Goal: Information Seeking & Learning: Learn about a topic

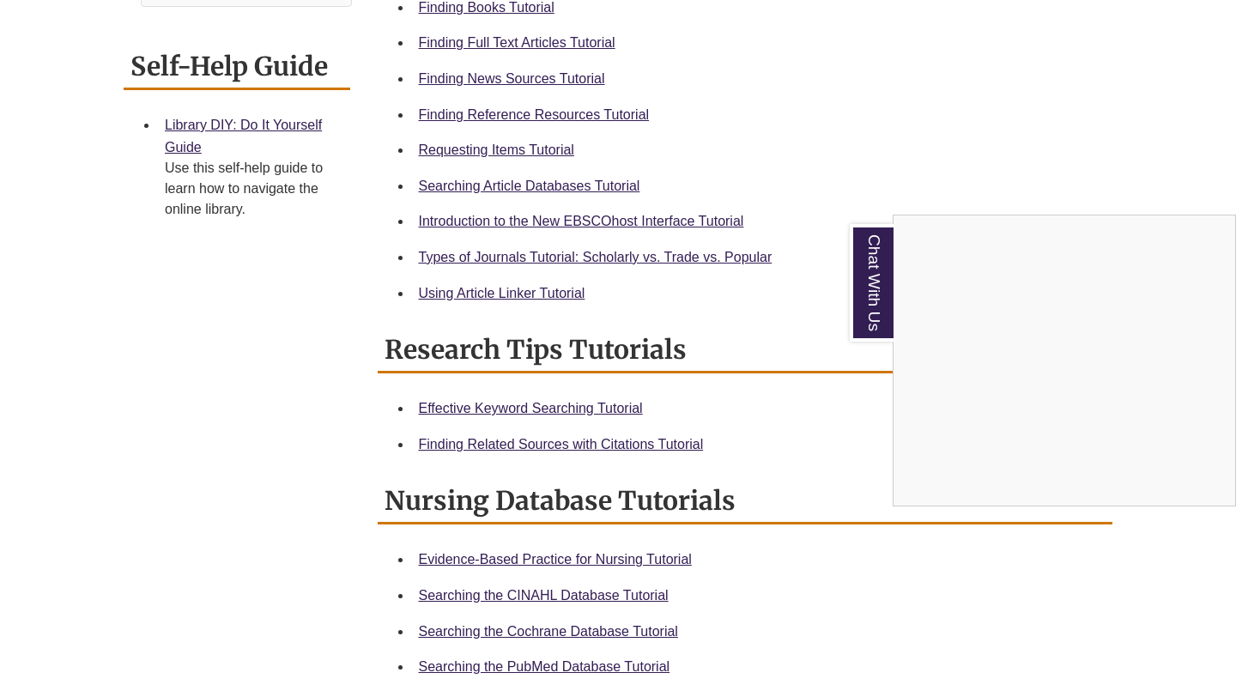
scroll to position [796, 0]
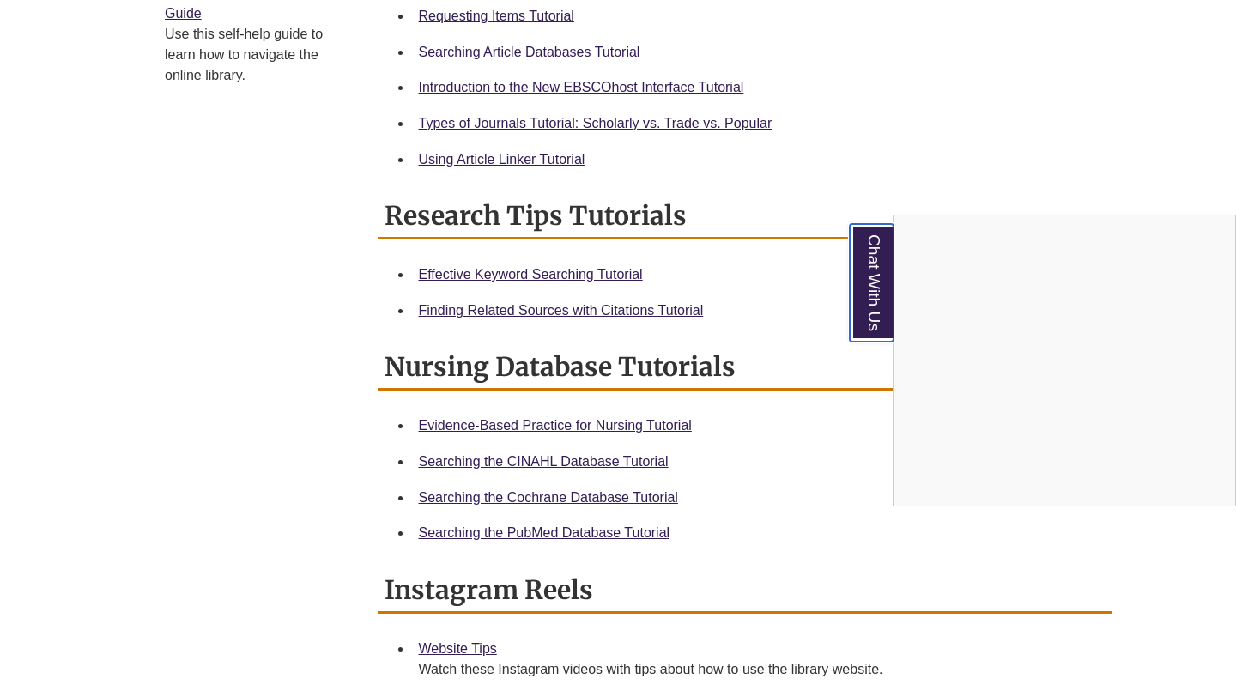
click at [870, 282] on link "Chat With Us" at bounding box center [871, 283] width 44 height 118
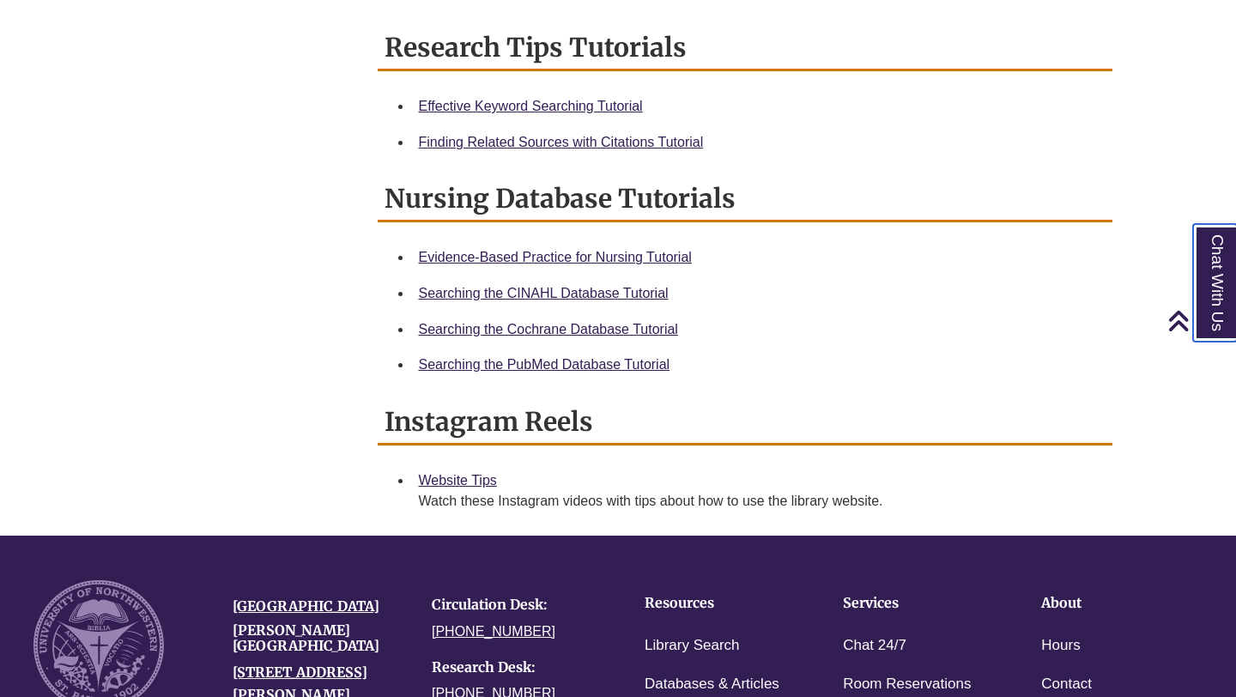
scroll to position [0, 0]
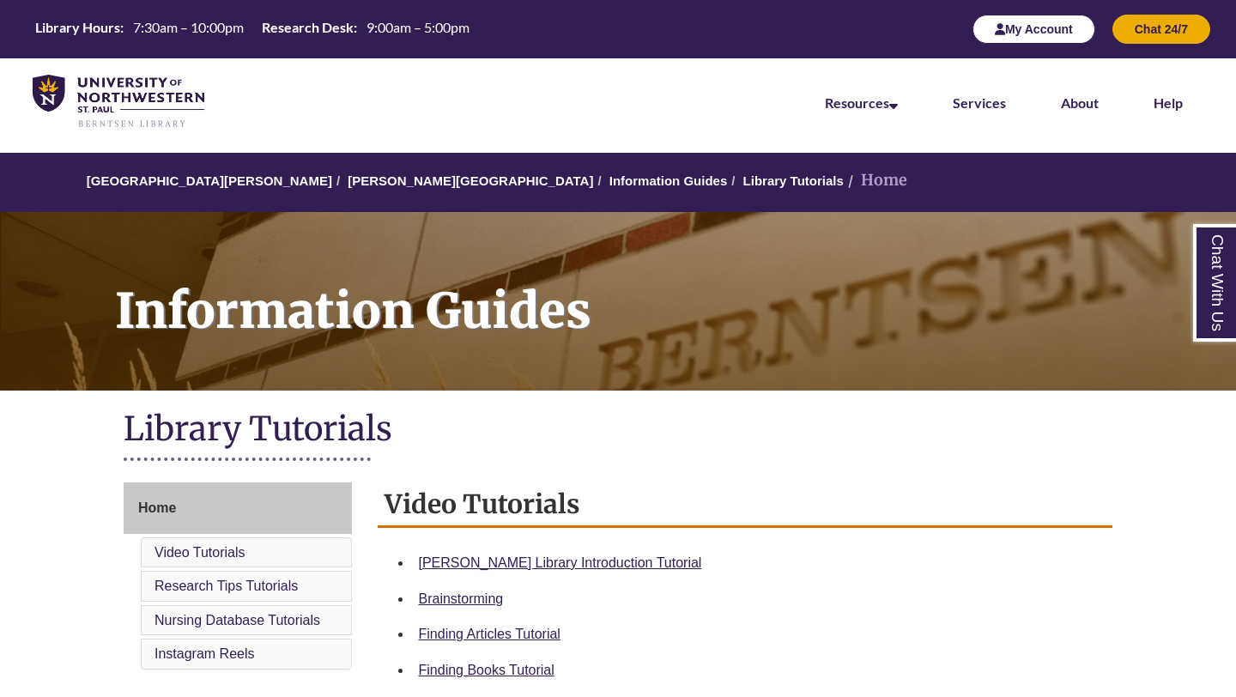
click at [1028, 39] on button "My Account" at bounding box center [1033, 29] width 123 height 29
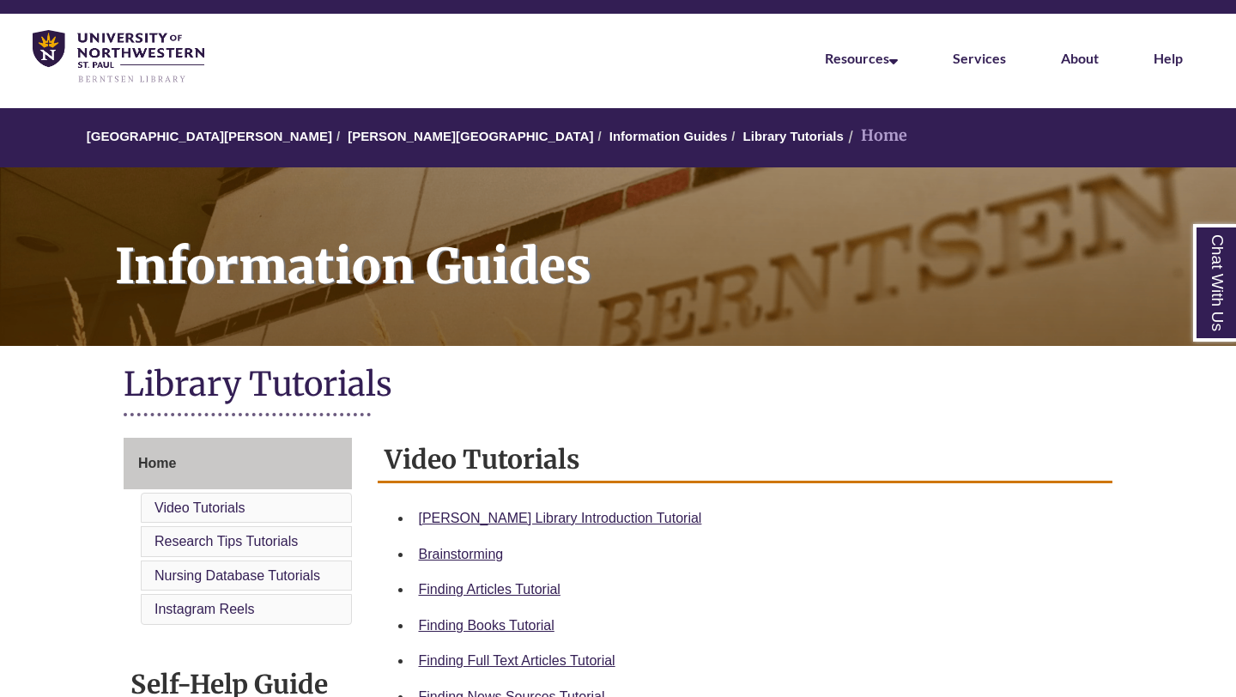
scroll to position [70, 0]
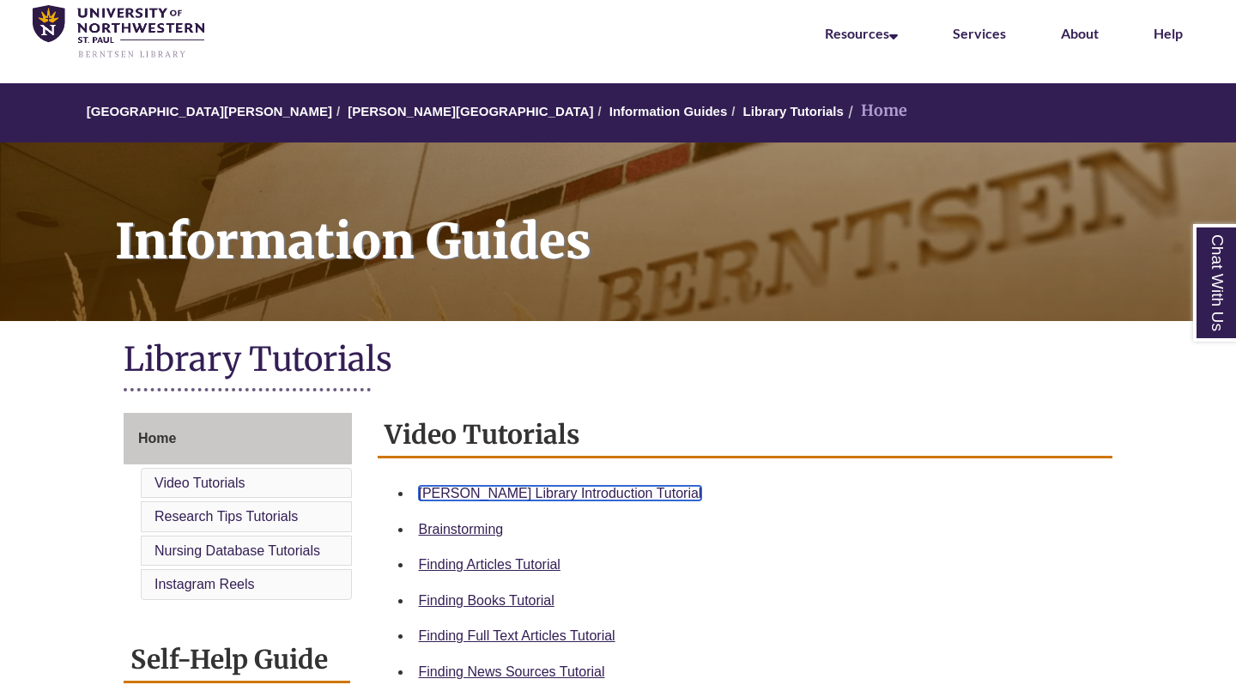
click at [577, 493] on link "[PERSON_NAME] Library Introduction Tutorial" at bounding box center [560, 493] width 283 height 15
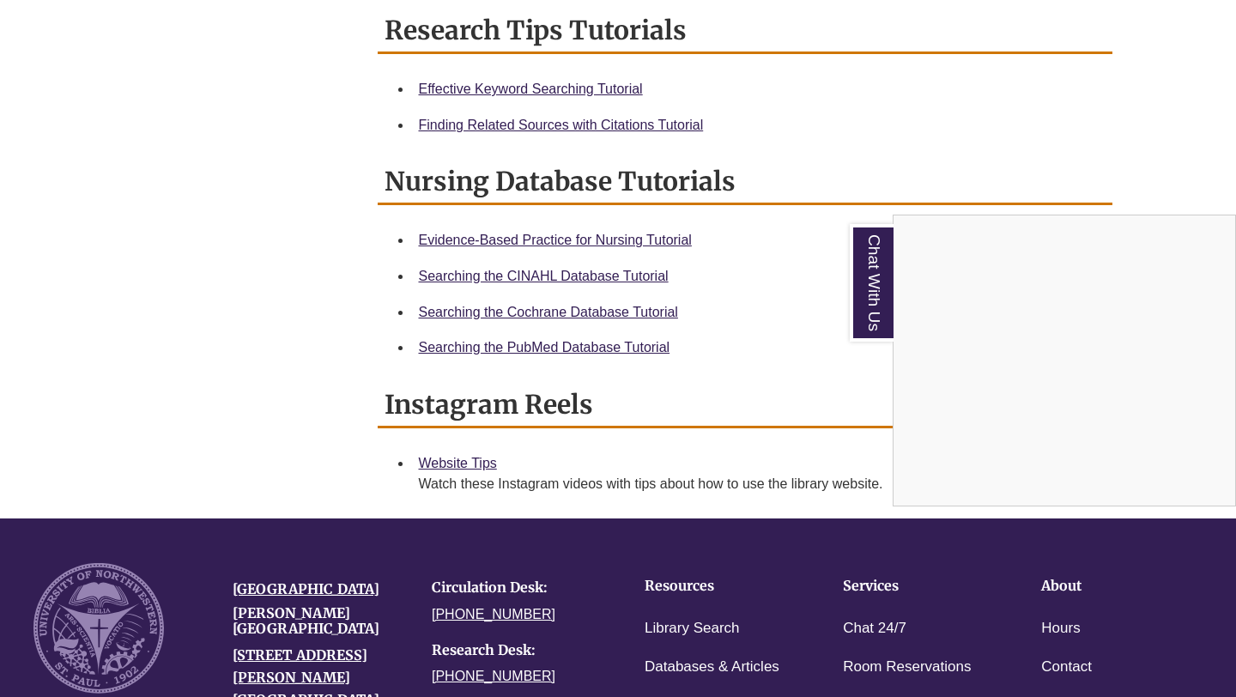
scroll to position [987, 0]
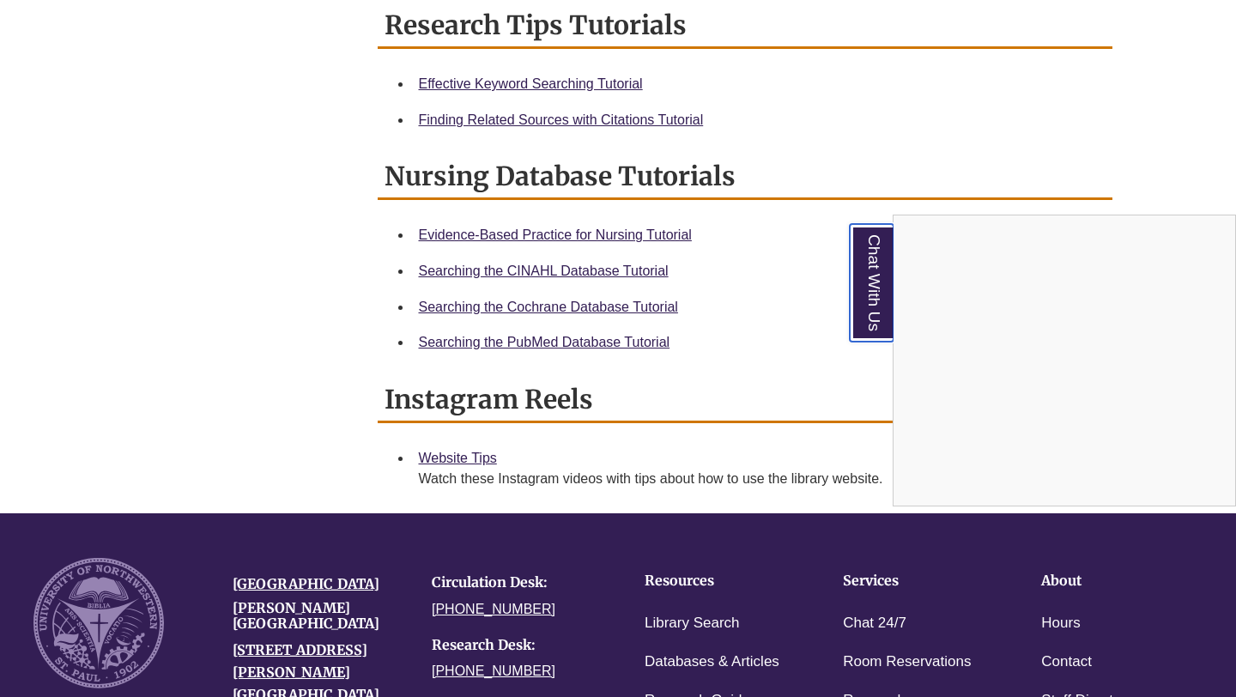
click at [864, 261] on link "Chat With Us" at bounding box center [871, 283] width 44 height 118
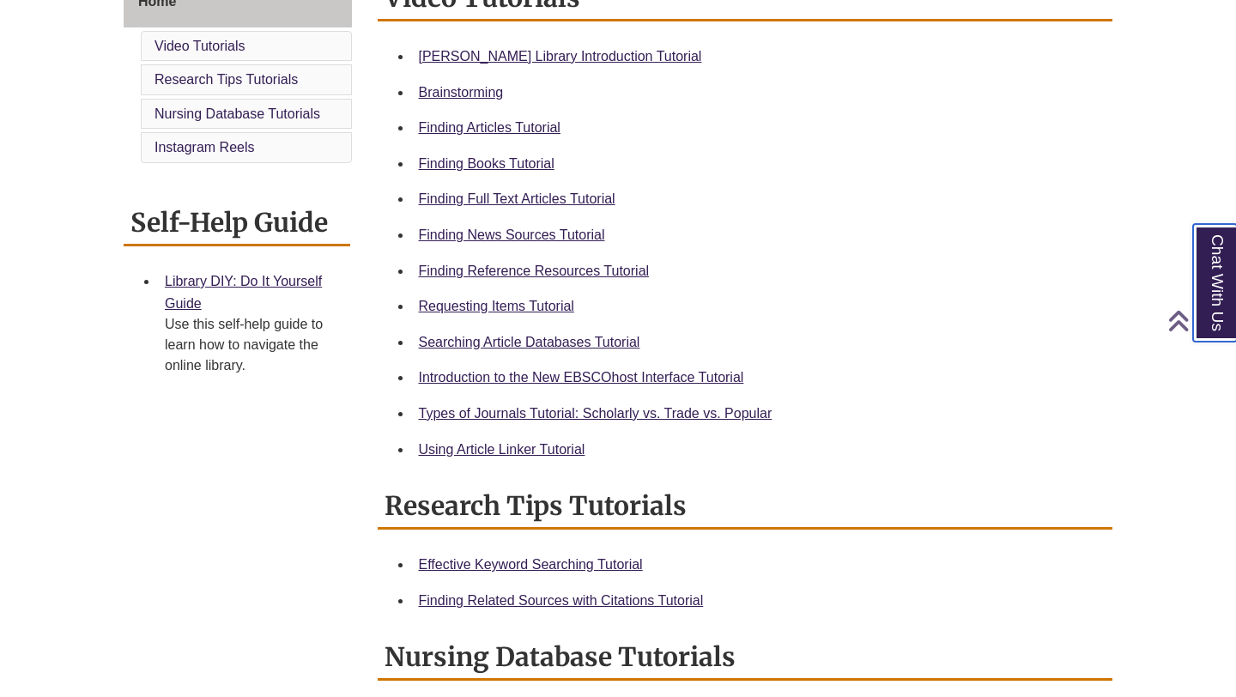
scroll to position [494, 0]
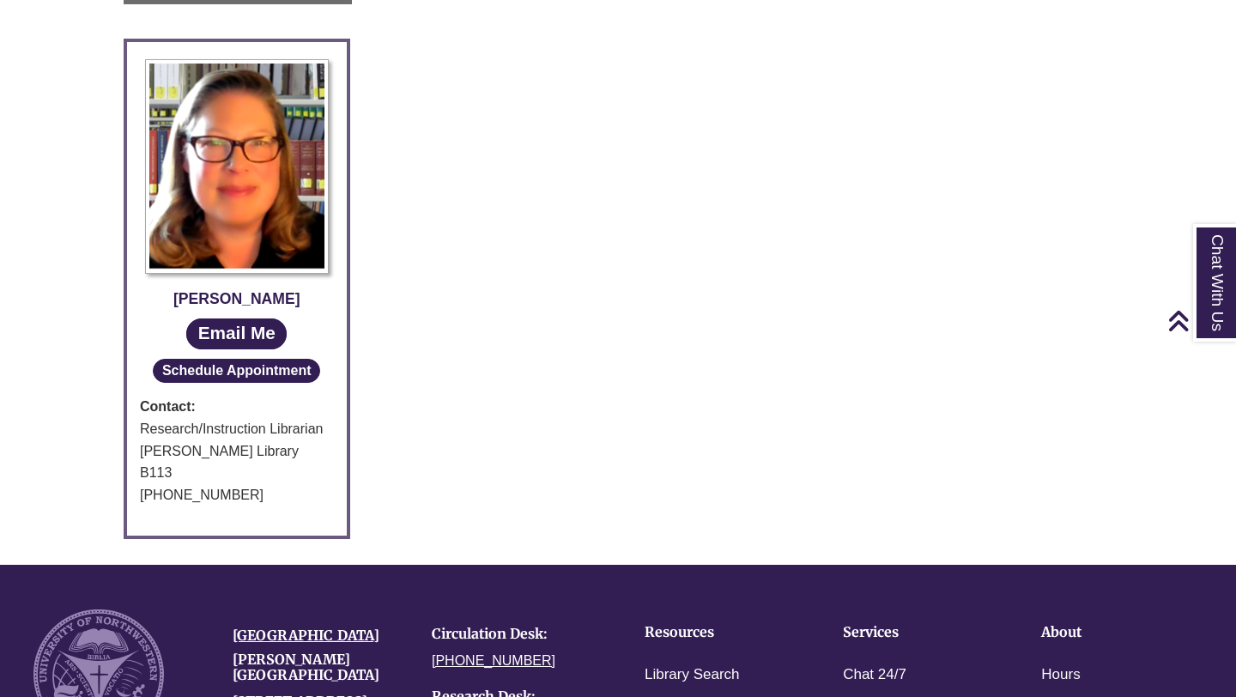
scroll to position [210, 0]
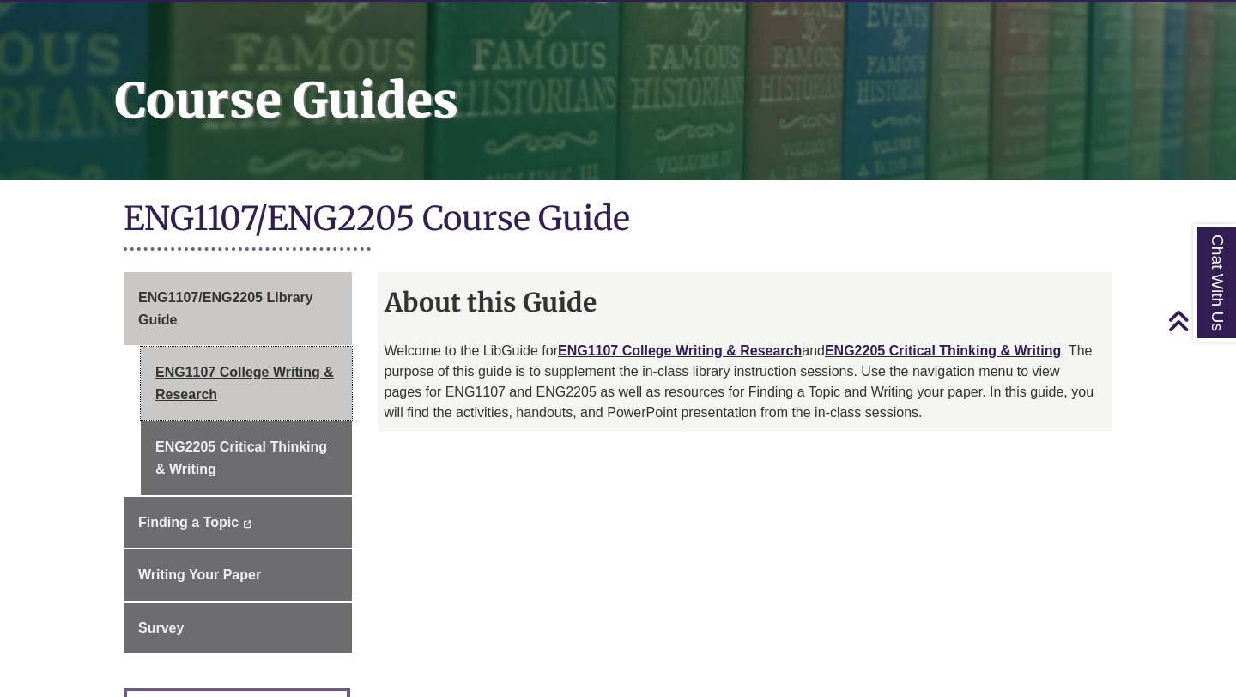
click at [270, 365] on link "ENG1107 College Writing & Research" at bounding box center [246, 383] width 211 height 73
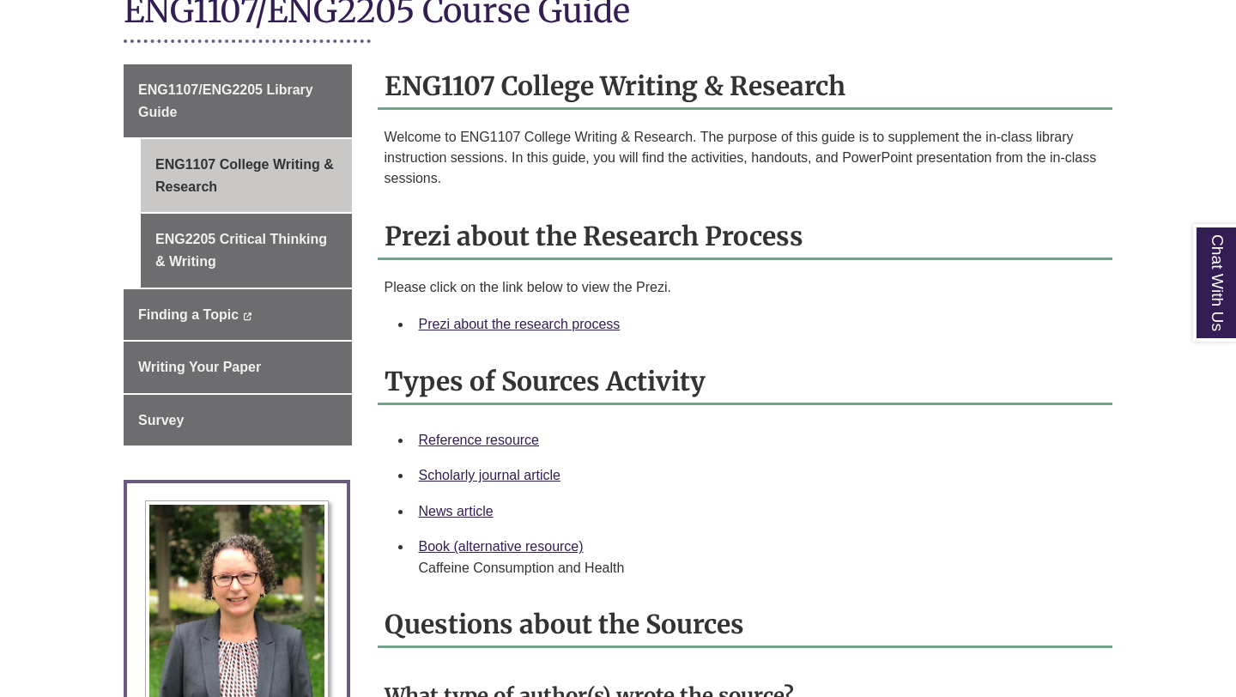
scroll to position [519, 0]
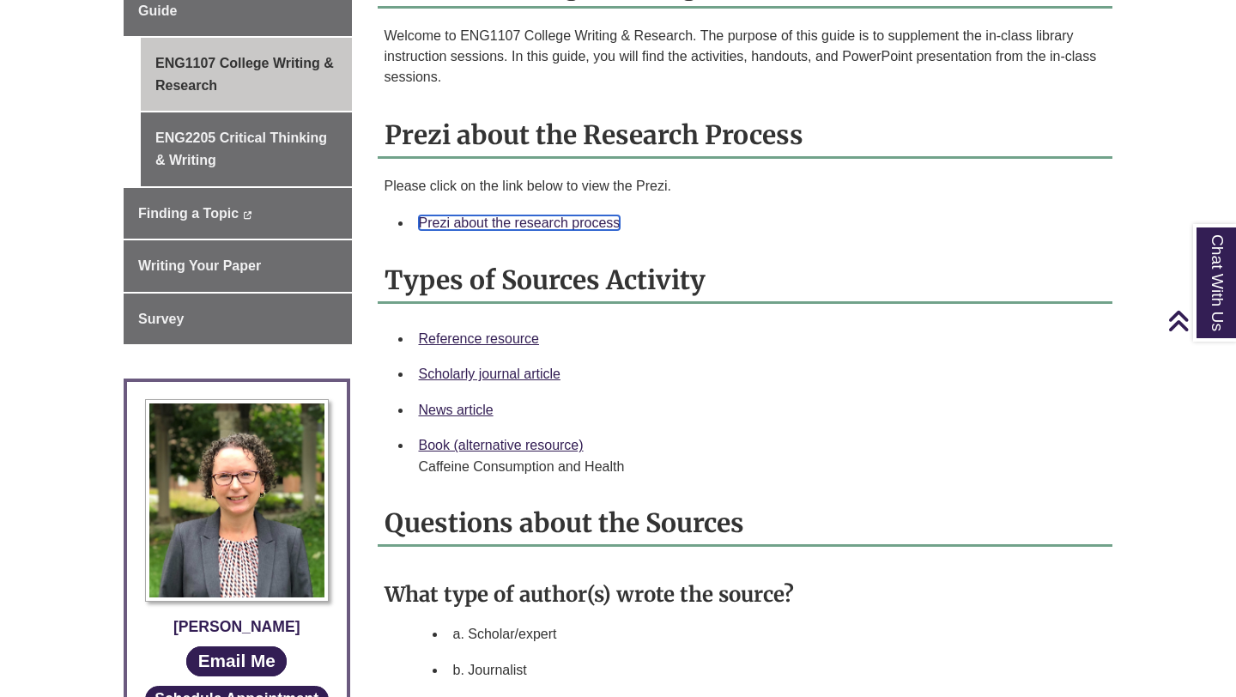
click at [577, 220] on link "Prezi about the research process" at bounding box center [520, 222] width 202 height 15
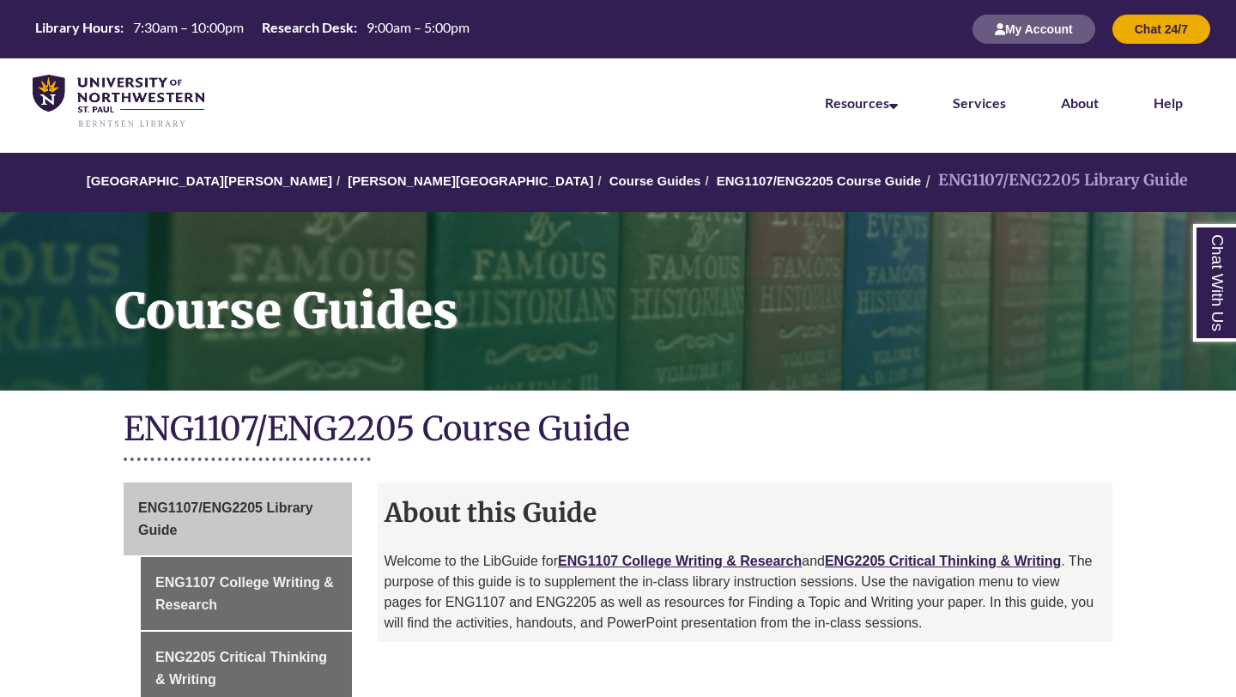
scroll to position [210, 0]
